Goal: Navigation & Orientation: Go to known website

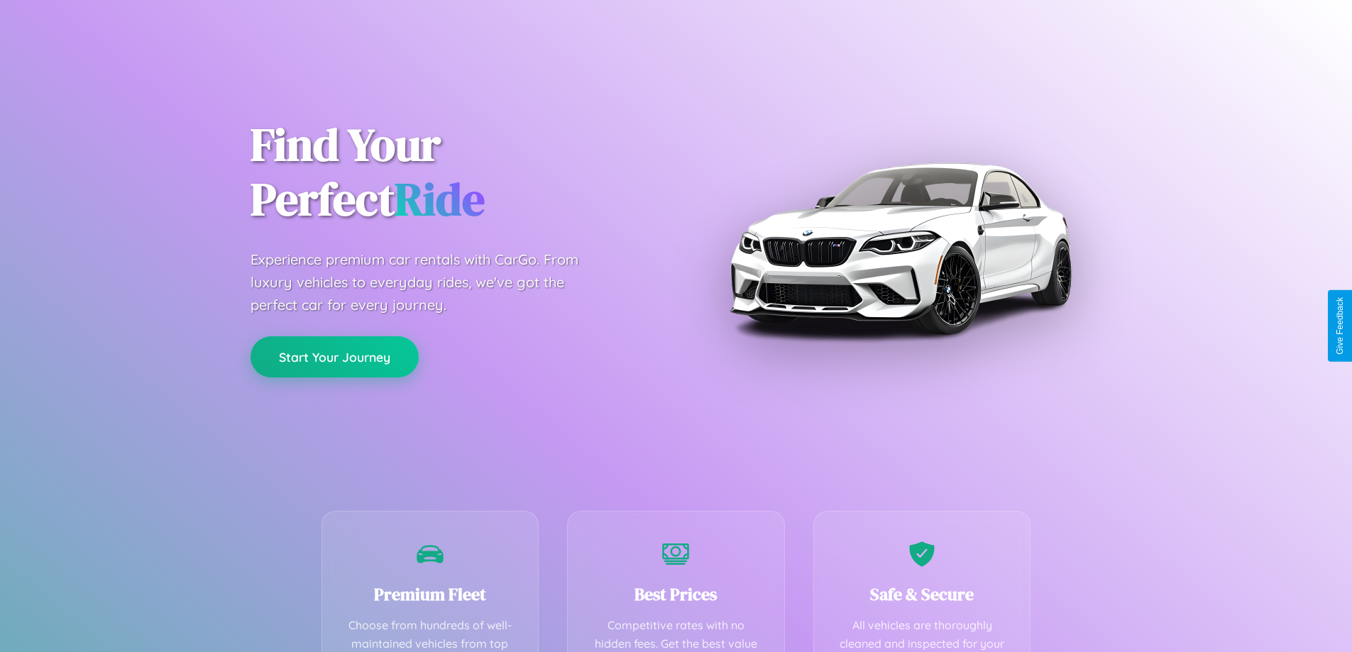
click at [334, 356] on button "Start Your Journey" at bounding box center [335, 356] width 168 height 41
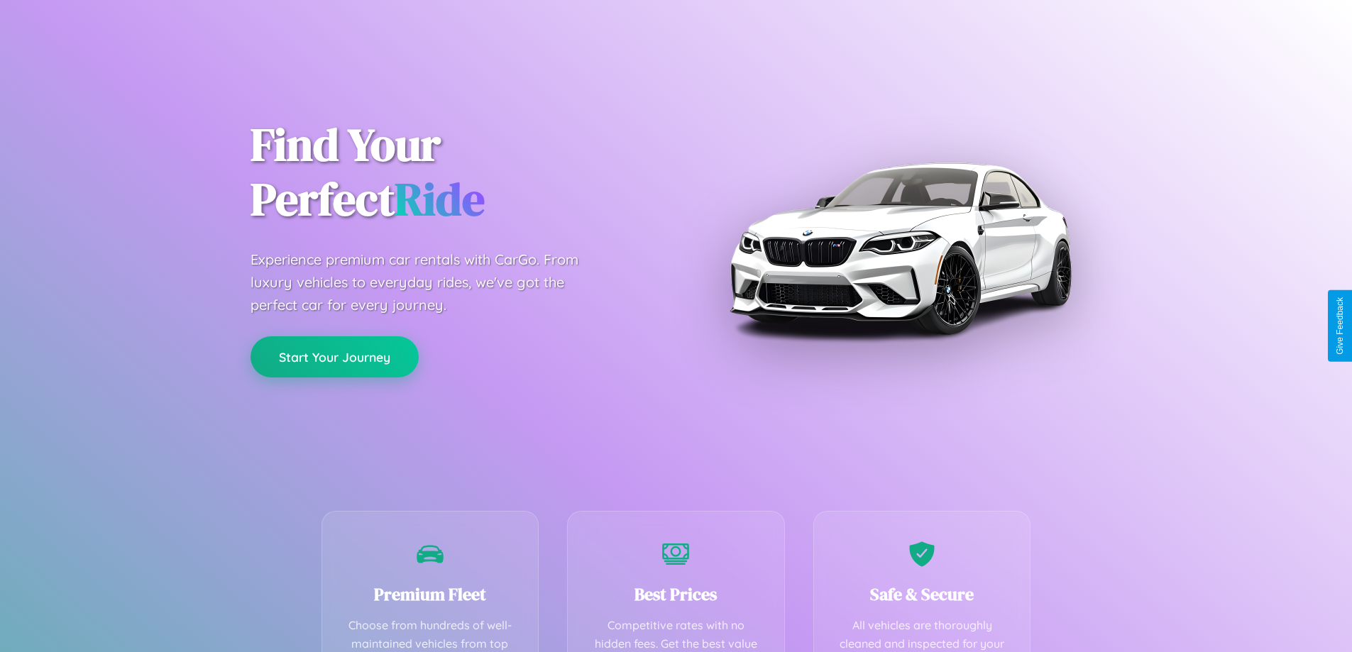
click at [334, 356] on button "Start Your Journey" at bounding box center [335, 356] width 168 height 41
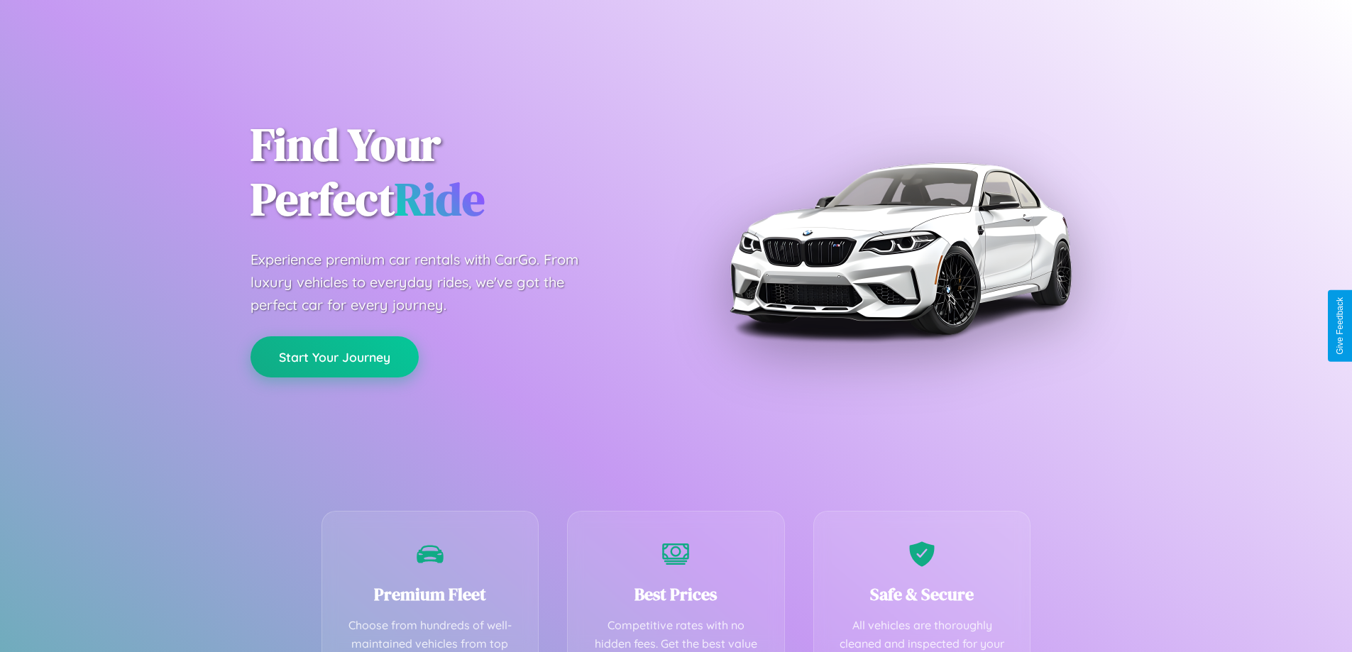
click at [334, 356] on button "Start Your Journey" at bounding box center [335, 356] width 168 height 41
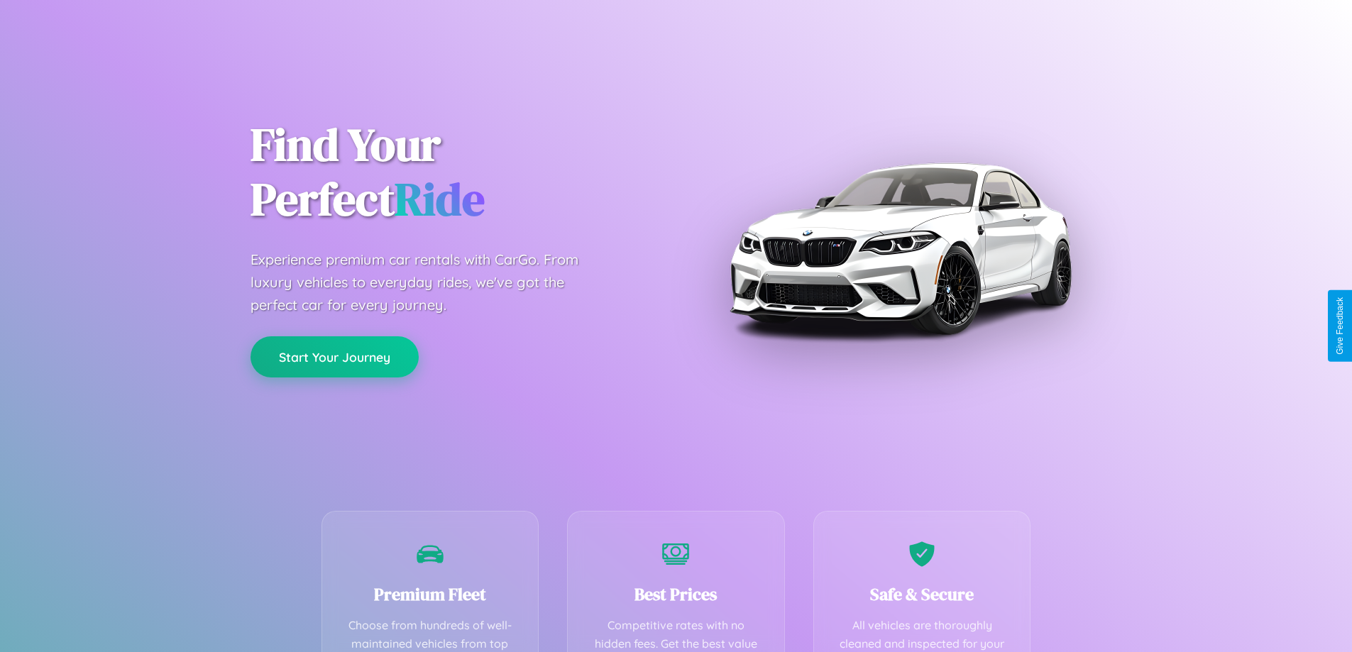
click at [334, 356] on button "Start Your Journey" at bounding box center [335, 356] width 168 height 41
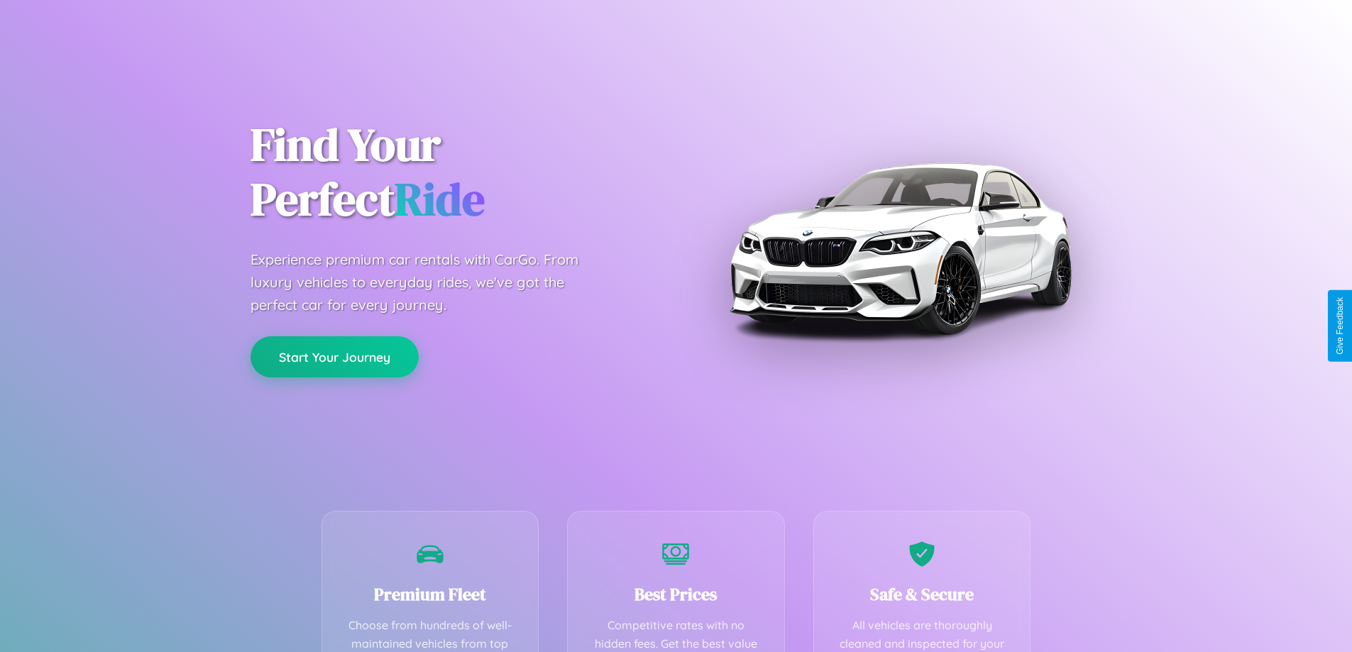
click at [334, 356] on button "Start Your Journey" at bounding box center [335, 356] width 168 height 41
